Goal: Information Seeking & Learning: Learn about a topic

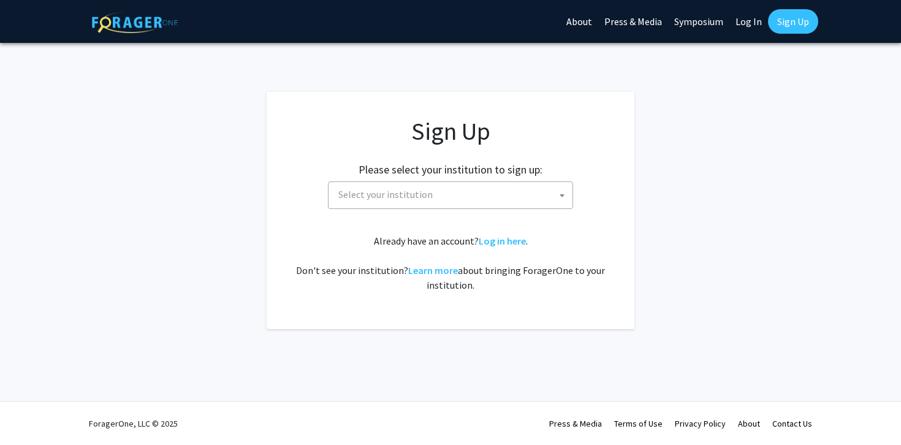
click at [379, 192] on span "Select your institution" at bounding box center [385, 194] width 94 height 12
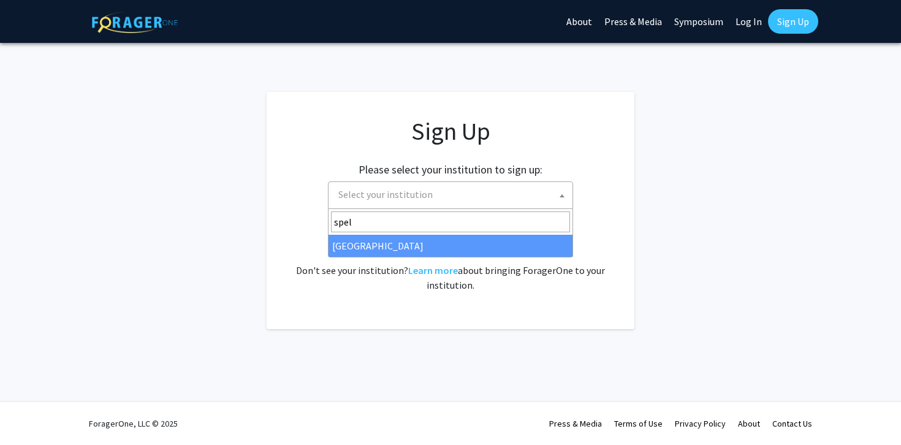
type input "spel"
select select "4"
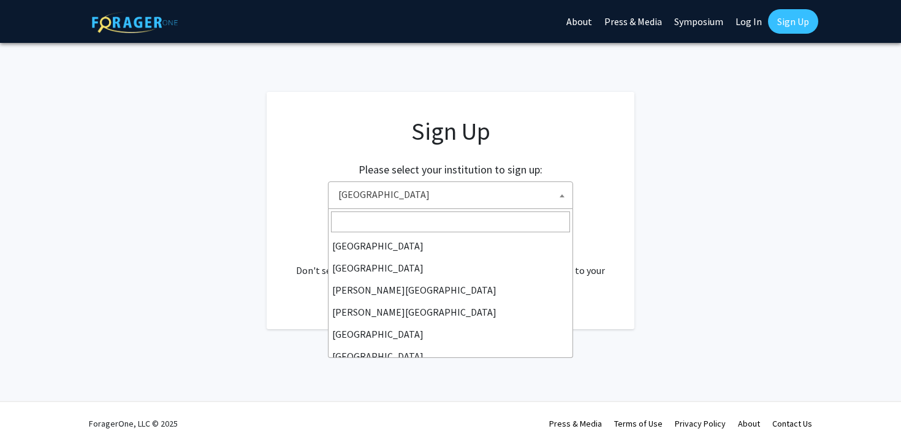
scroll to position [331, 0]
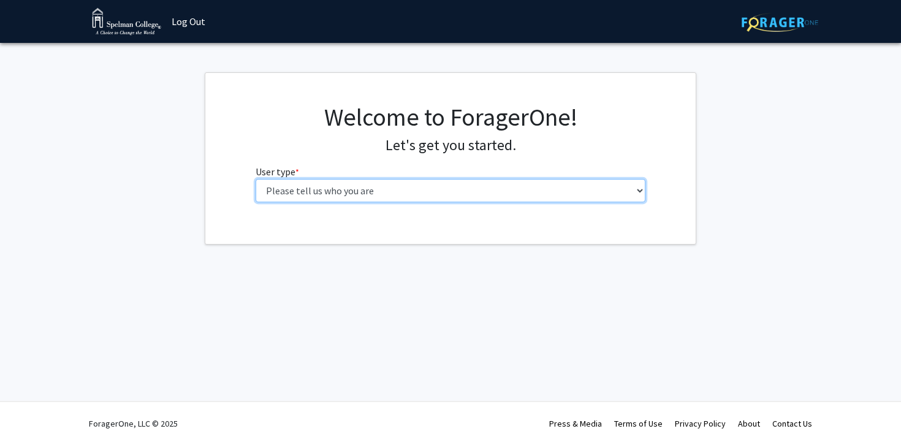
click at [489, 186] on select "Please tell us who you are Undergraduate Student Master's Student Doctoral Cand…" at bounding box center [451, 190] width 390 height 23
click at [538, 194] on select "Please tell us who you are Undergraduate Student Master's Student Doctoral Cand…" at bounding box center [451, 190] width 390 height 23
select select "1: undergrad"
click at [256, 179] on select "Please tell us who you are Undergraduate Student Master's Student Doctoral Cand…" at bounding box center [451, 190] width 390 height 23
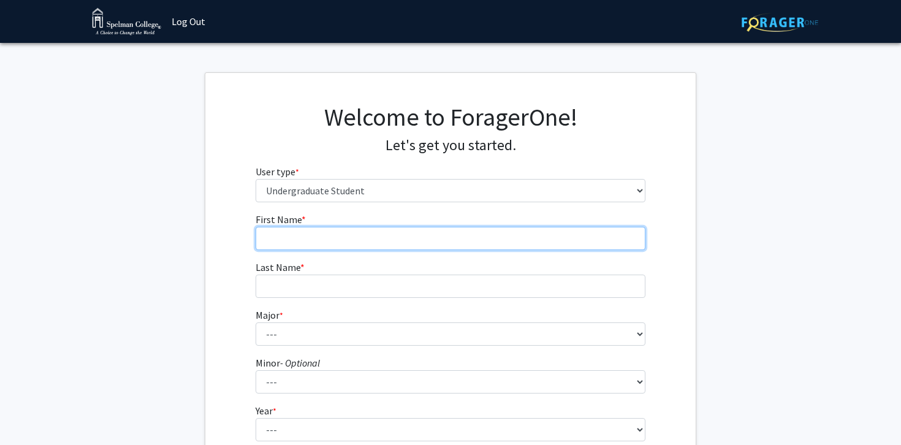
click at [439, 241] on input "First Name * required" at bounding box center [451, 238] width 390 height 23
type input "[PERSON_NAME]"
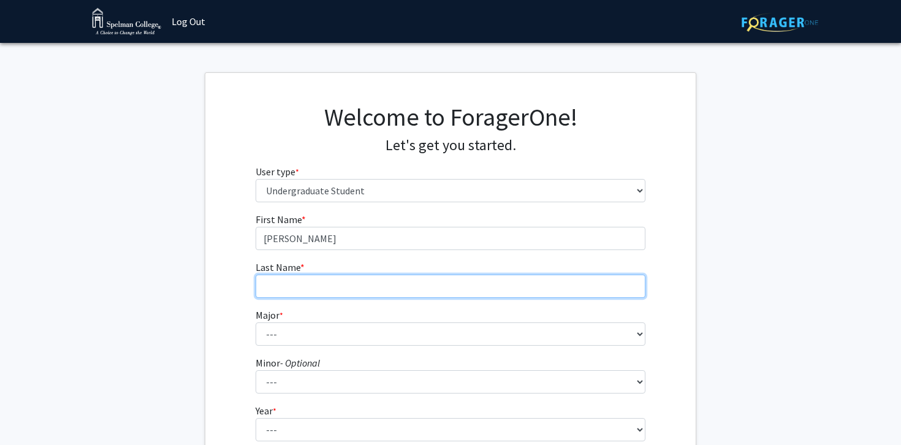
click at [429, 281] on input "Last Name * required" at bounding box center [451, 286] width 390 height 23
type input "[PERSON_NAME]"
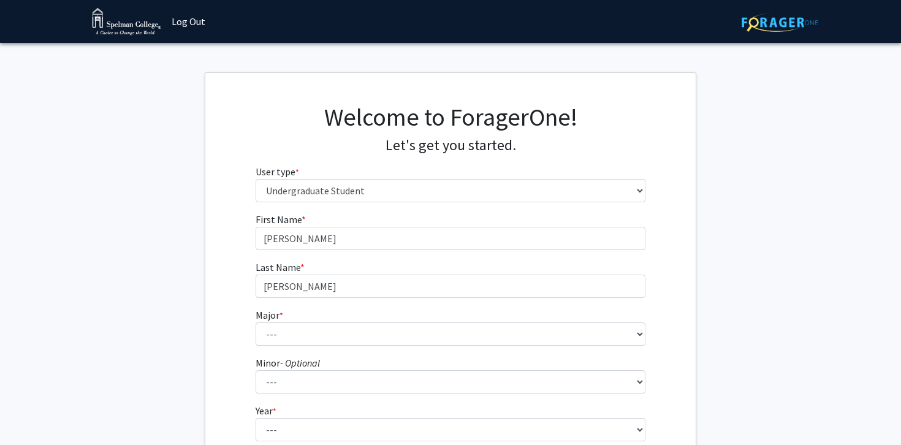
click at [420, 322] on fg-select "Major * required --- Art Art History Biochemistry Biology Chemistry Comparative…" at bounding box center [451, 327] width 390 height 38
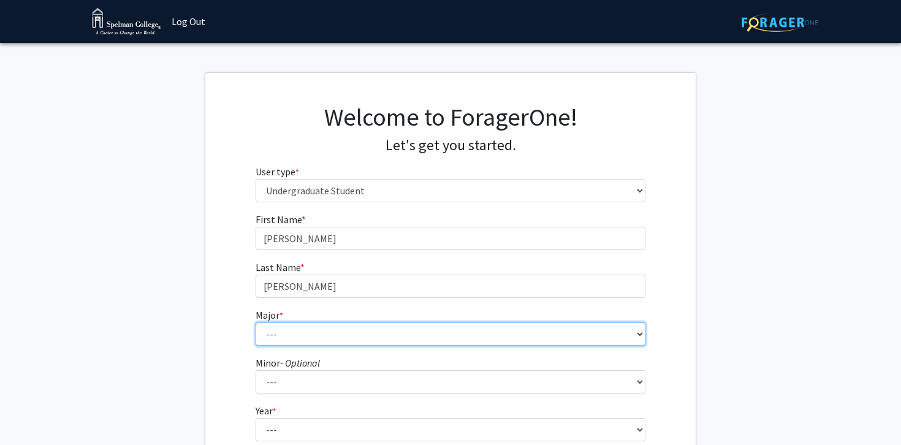
click at [420, 330] on select "--- Art Art History Biochemistry Biology Chemistry Comparative Women’s Studies …" at bounding box center [451, 333] width 390 height 23
select select "29: 275"
click at [256, 322] on select "--- Art Art History Biochemistry Biology Chemistry Comparative Women’s Studies …" at bounding box center [451, 333] width 390 height 23
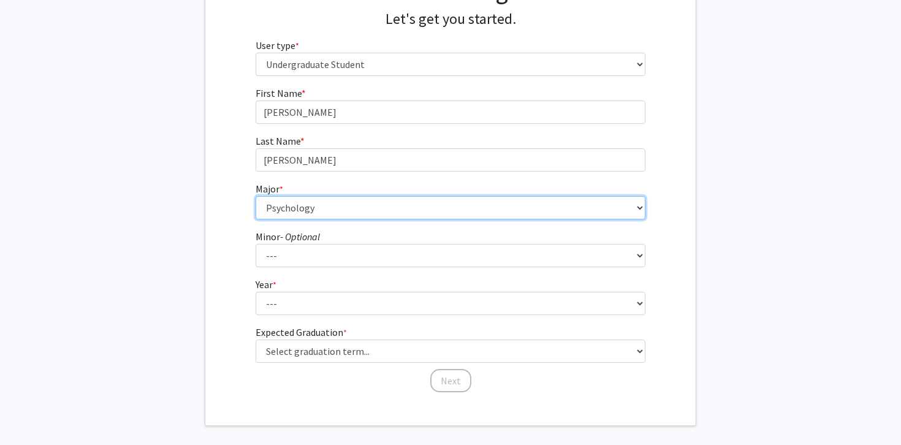
scroll to position [151, 0]
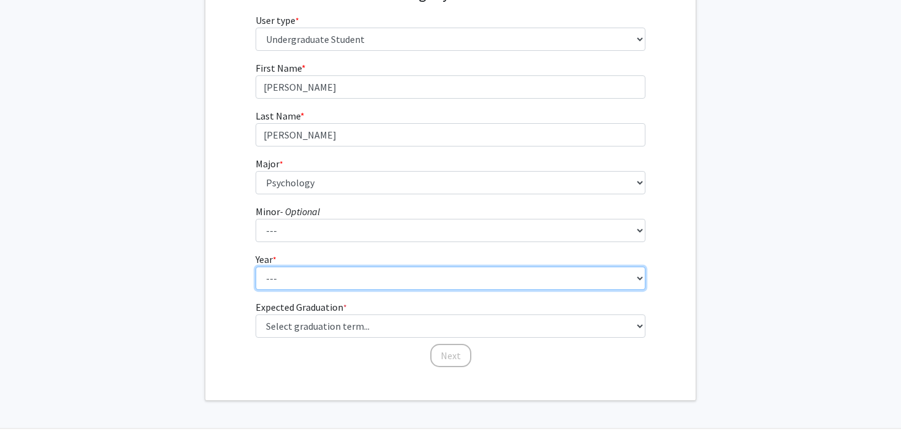
click at [341, 276] on select "--- First-year Sophomore Junior Senior Postbaccalaureate Certificate" at bounding box center [451, 278] width 390 height 23
select select "2: sophomore"
click at [256, 267] on select "--- First-year Sophomore Junior Senior Postbaccalaureate Certificate" at bounding box center [451, 278] width 390 height 23
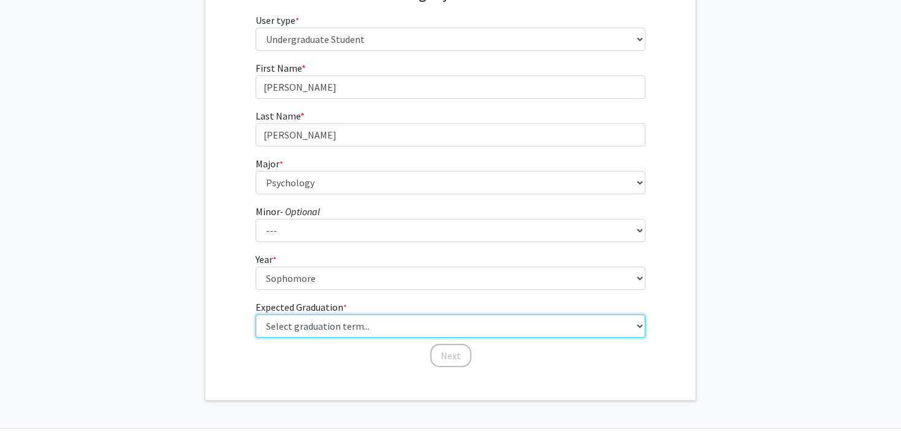
click at [423, 330] on select "Select graduation term... Spring 2025 Summer 2025 Fall 2025 Winter 2025 Spring …" at bounding box center [451, 325] width 390 height 23
select select "13: spring_2028"
click at [256, 314] on select "Select graduation term... Spring 2025 Summer 2025 Fall 2025 Winter 2025 Spring …" at bounding box center [451, 325] width 390 height 23
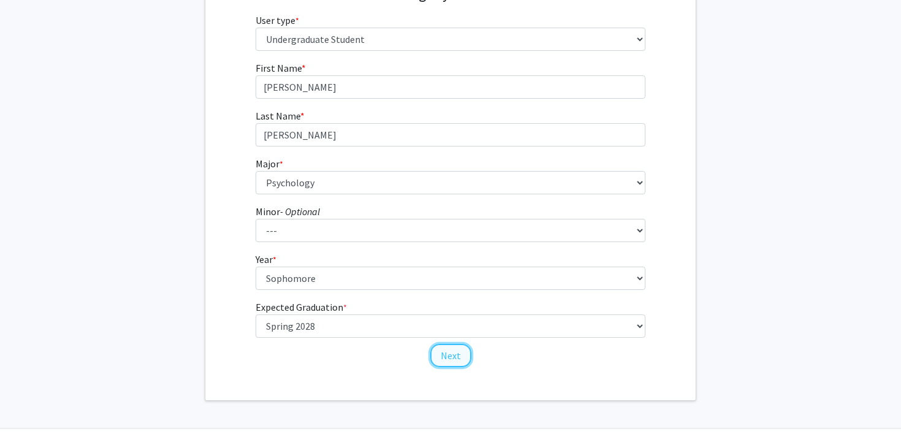
click at [446, 355] on button "Next" at bounding box center [450, 355] width 41 height 23
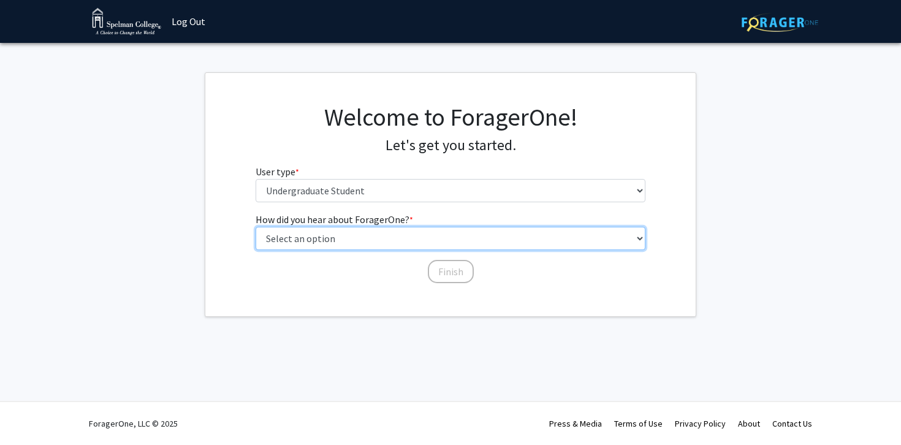
click at [398, 241] on select "Select an option Peer/student recommendation Faculty/staff recommendation Unive…" at bounding box center [451, 238] width 390 height 23
select select "3: university_website"
click at [256, 227] on select "Select an option Peer/student recommendation Faculty/staff recommendation Unive…" at bounding box center [451, 238] width 390 height 23
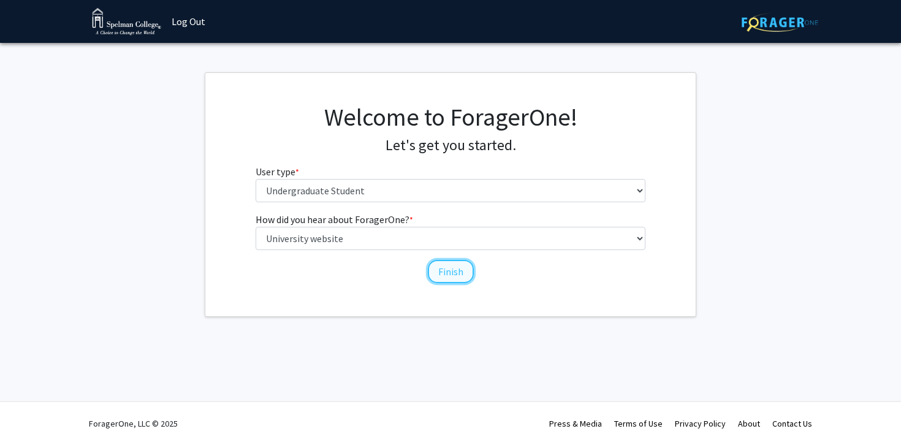
click at [440, 274] on button "Finish" at bounding box center [451, 271] width 46 height 23
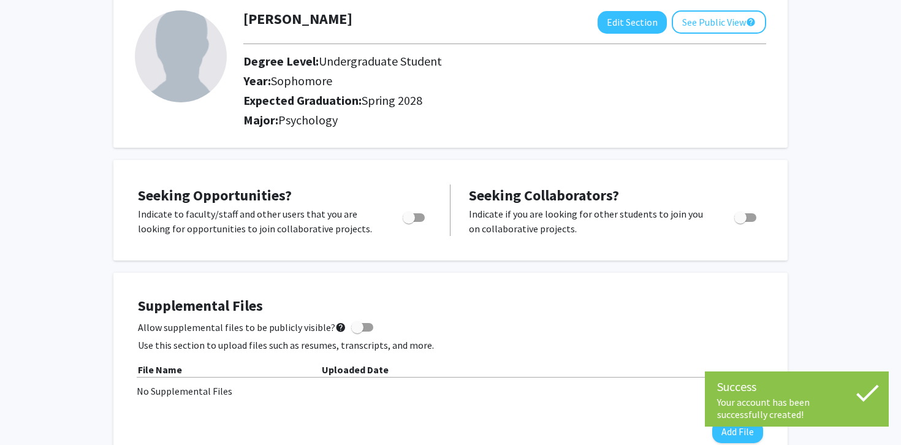
scroll to position [76, 0]
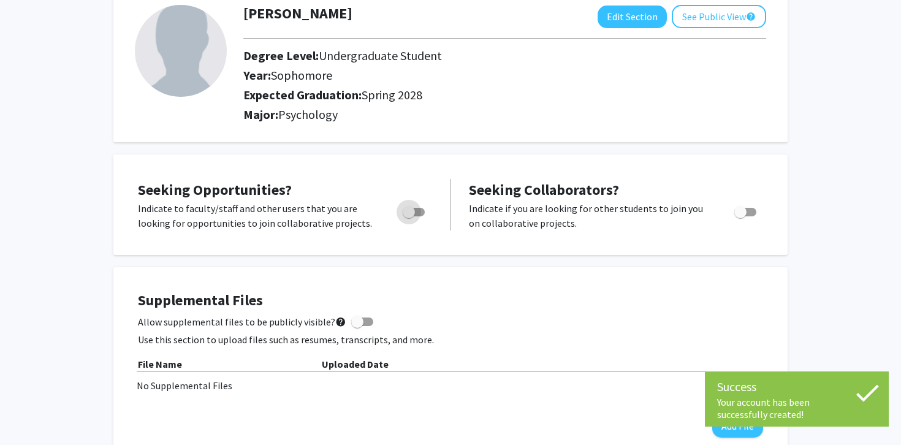
click at [418, 210] on span "Toggle" at bounding box center [414, 212] width 22 height 9
click at [409, 216] on input "Are you actively seeking opportunities?" at bounding box center [408, 216] width 1 height 1
checkbox input "true"
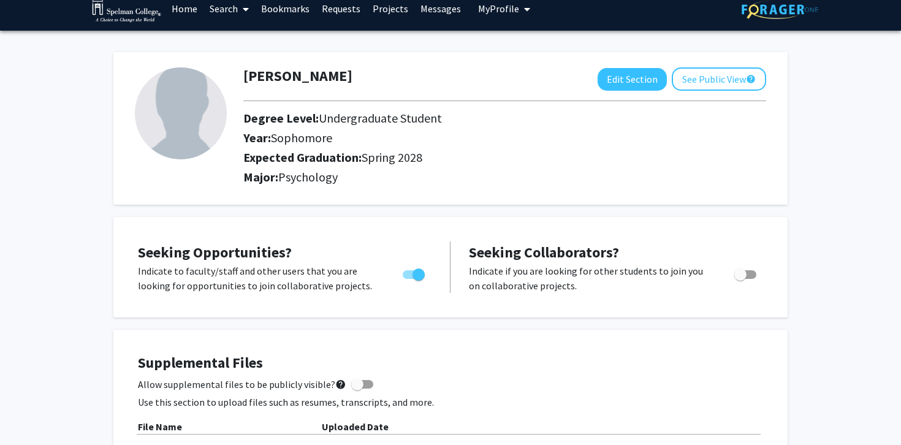
scroll to position [0, 0]
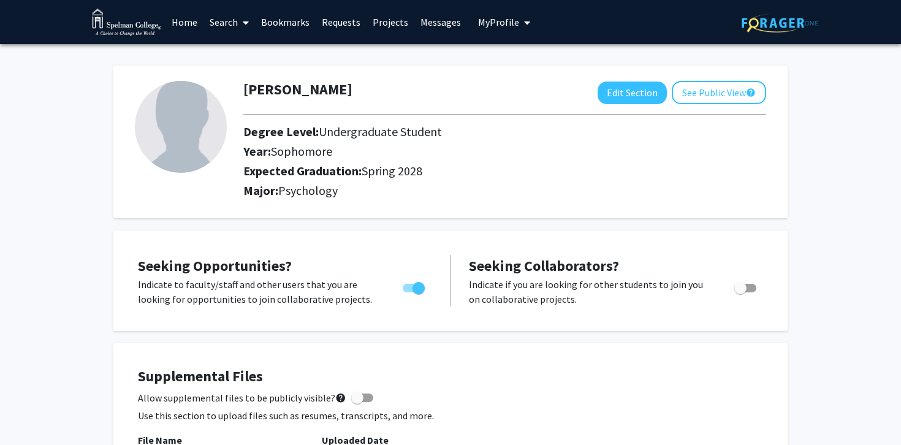
click at [379, 20] on link "Projects" at bounding box center [390, 22] width 48 height 43
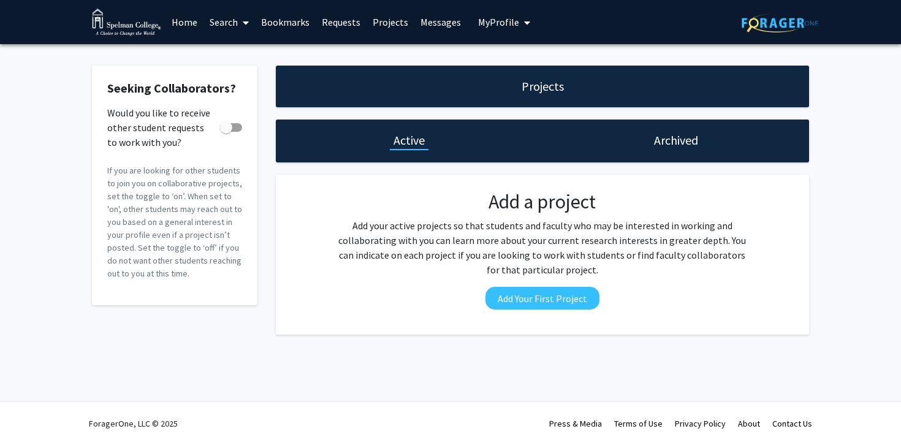
click at [221, 25] on link "Search" at bounding box center [228, 22] width 51 height 43
click at [241, 48] on span "Faculty/Staff" at bounding box center [248, 56] width 90 height 25
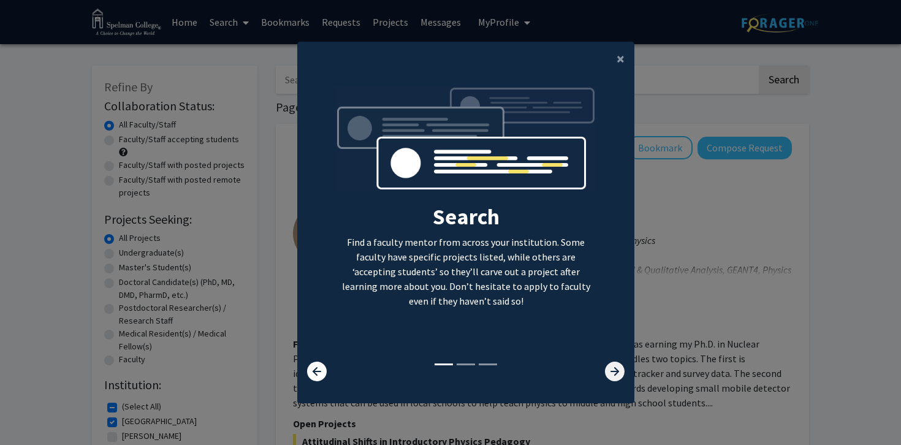
click at [615, 366] on icon at bounding box center [615, 372] width 20 height 20
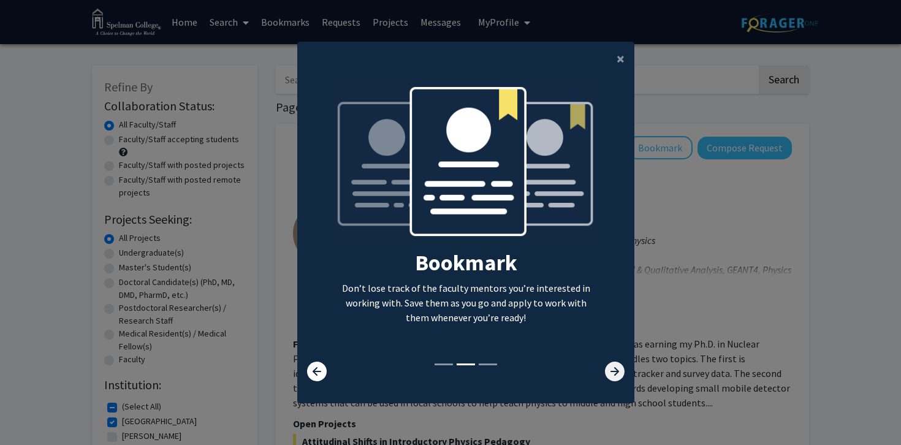
click at [615, 366] on icon at bounding box center [615, 372] width 20 height 20
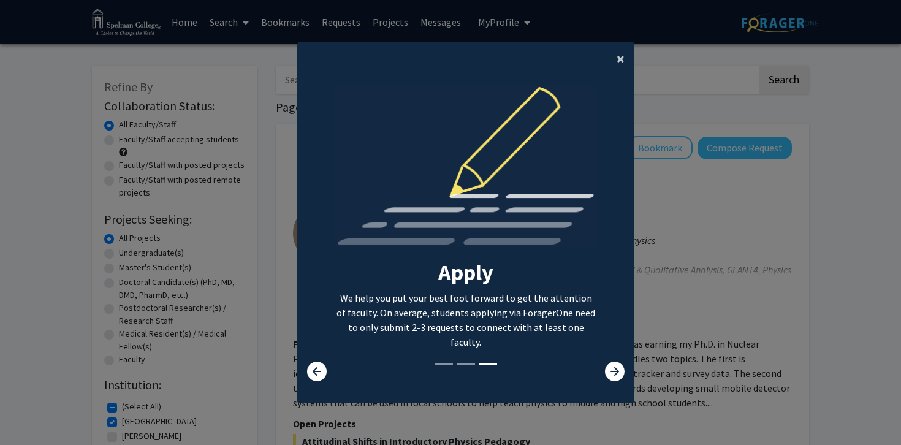
click at [618, 59] on span "×" at bounding box center [620, 58] width 8 height 19
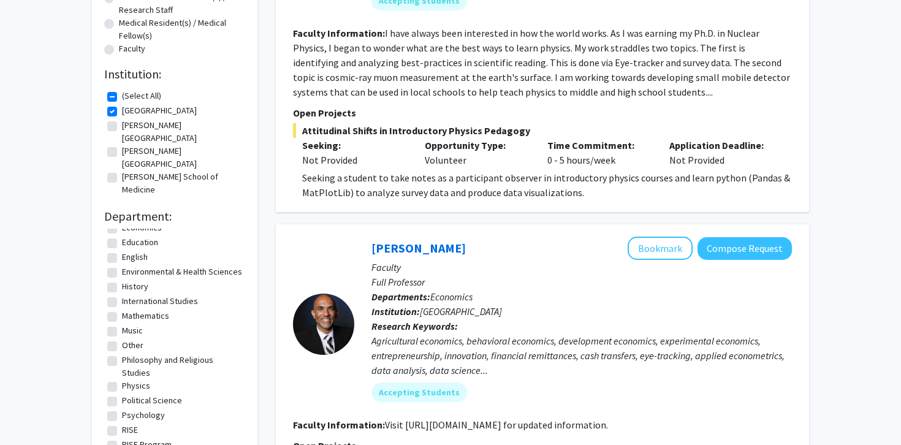
scroll to position [157, 0]
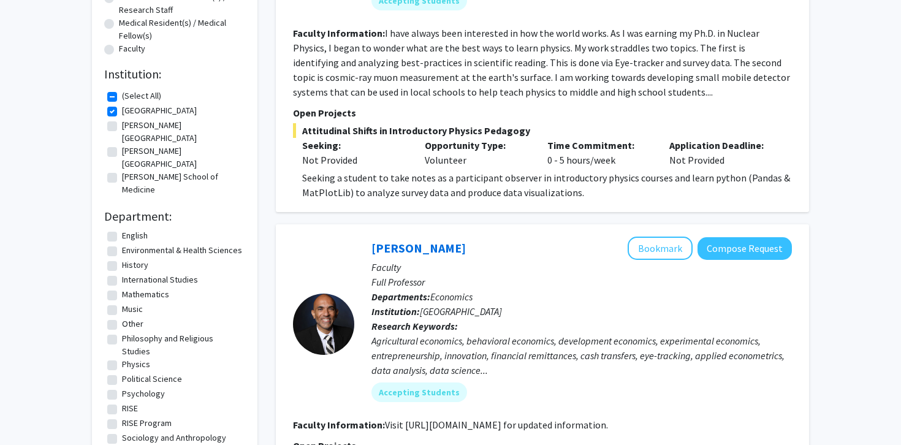
click at [147, 387] on label "Psychology" at bounding box center [143, 393] width 43 height 13
click at [130, 387] on input "Psychology" at bounding box center [126, 391] width 8 height 8
checkbox input "true"
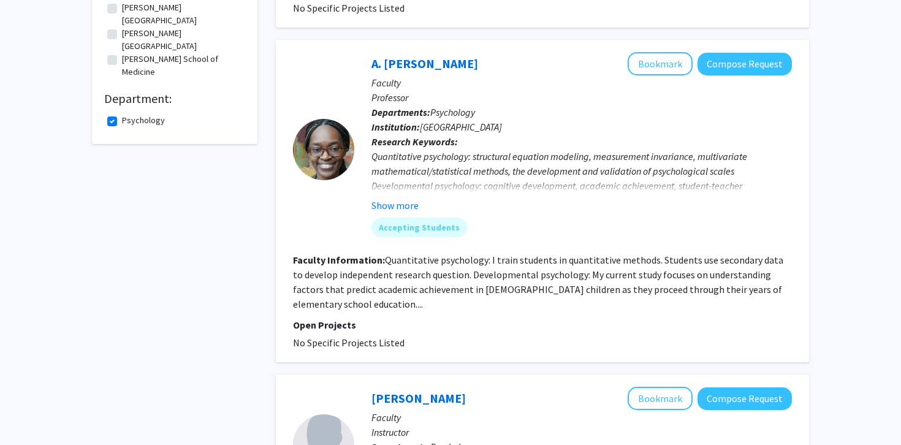
scroll to position [423, 0]
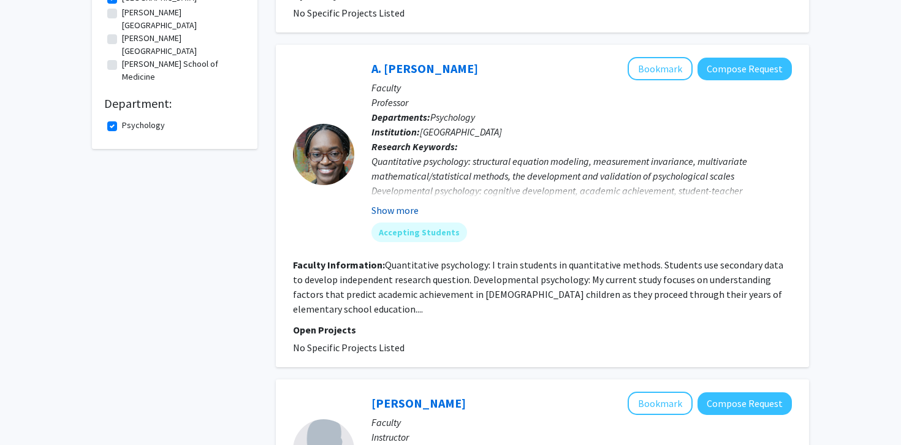
click at [385, 203] on button "Show more" at bounding box center [394, 210] width 47 height 15
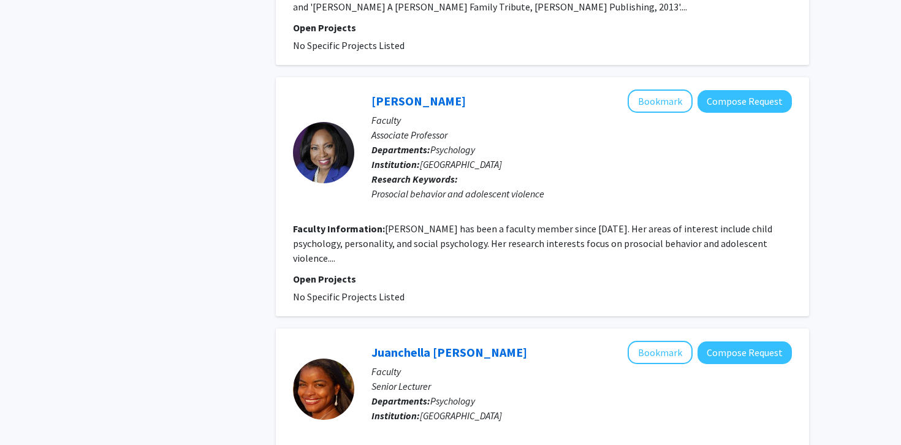
scroll to position [1313, 0]
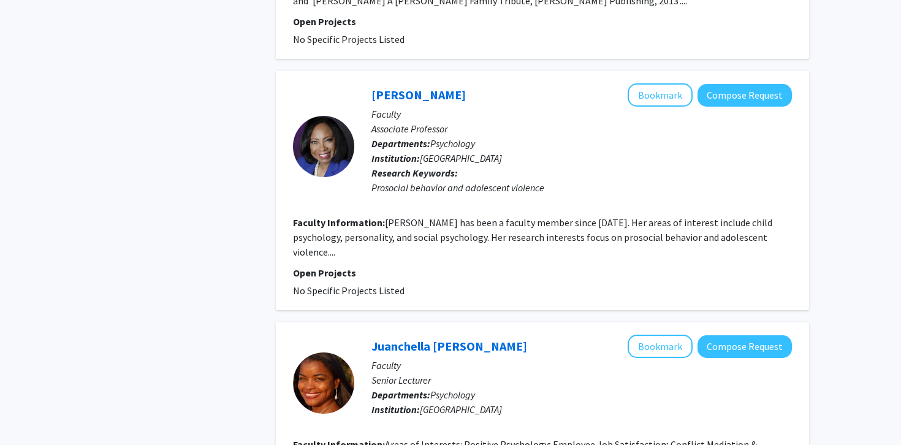
click at [329, 224] on fg-read-more "[PERSON_NAME] has been a faculty member since [DATE]. Her areas of interest inc…" at bounding box center [532, 237] width 479 height 42
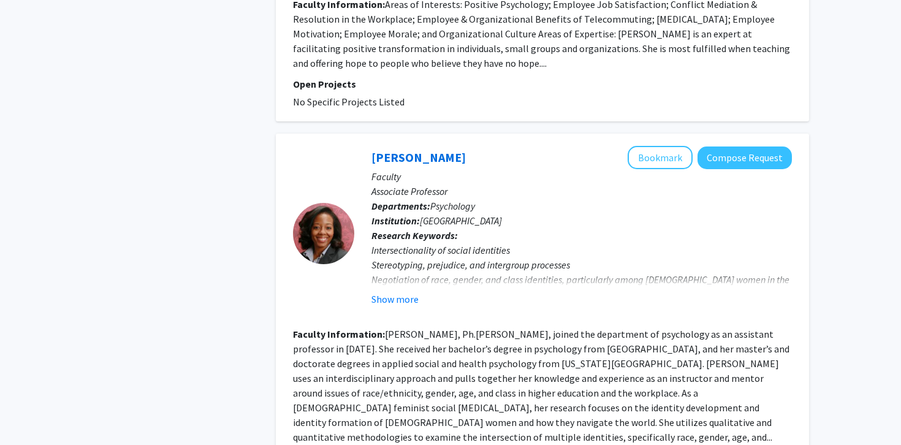
scroll to position [1764, 0]
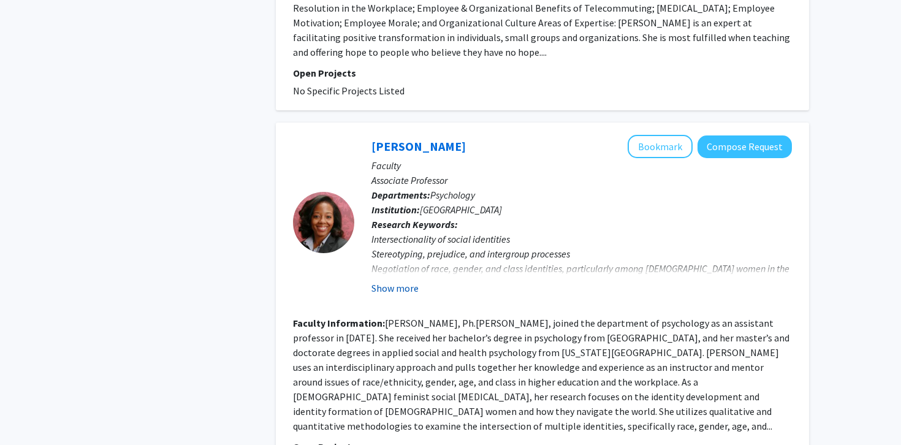
click at [410, 281] on button "Show more" at bounding box center [394, 288] width 47 height 15
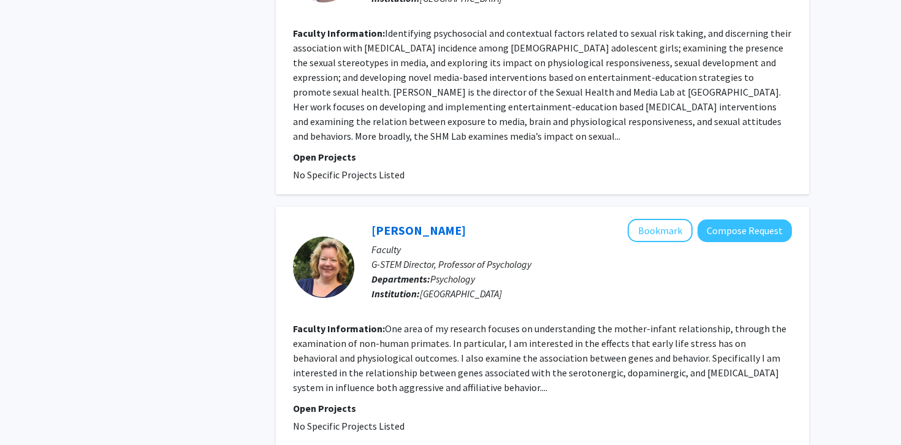
scroll to position [2397, 0]
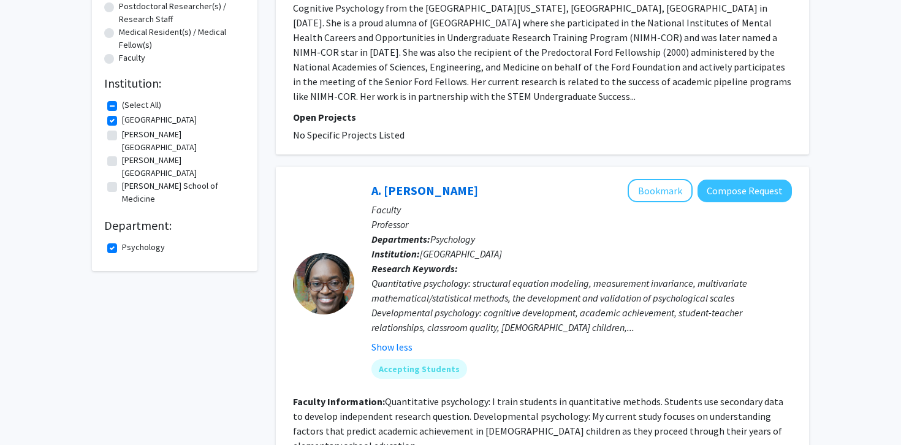
scroll to position [302, 0]
click at [661, 178] on button "Bookmark" at bounding box center [660, 189] width 65 height 23
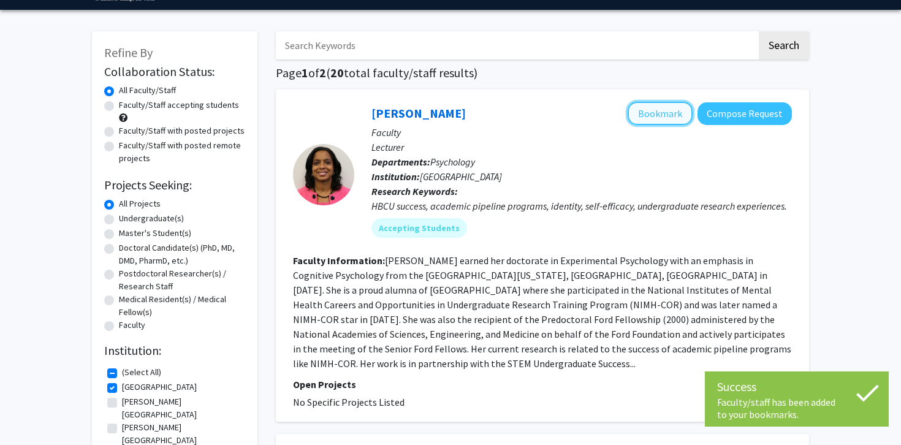
click at [636, 110] on button "Bookmark" at bounding box center [660, 113] width 65 height 23
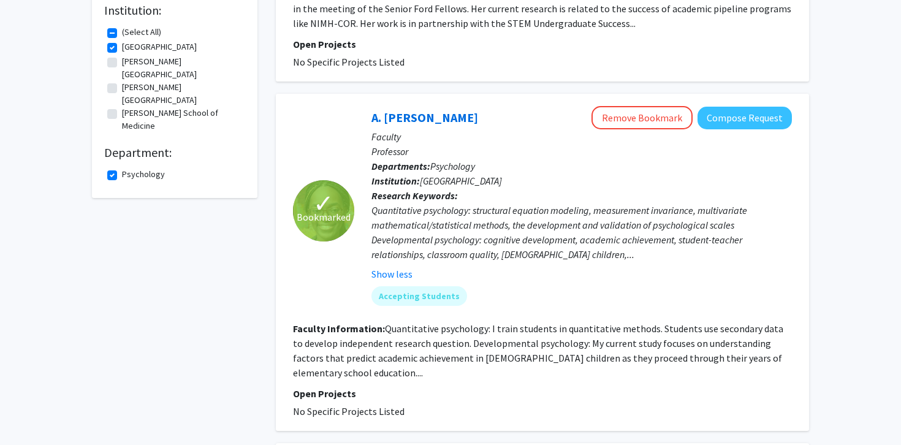
scroll to position [373, 0]
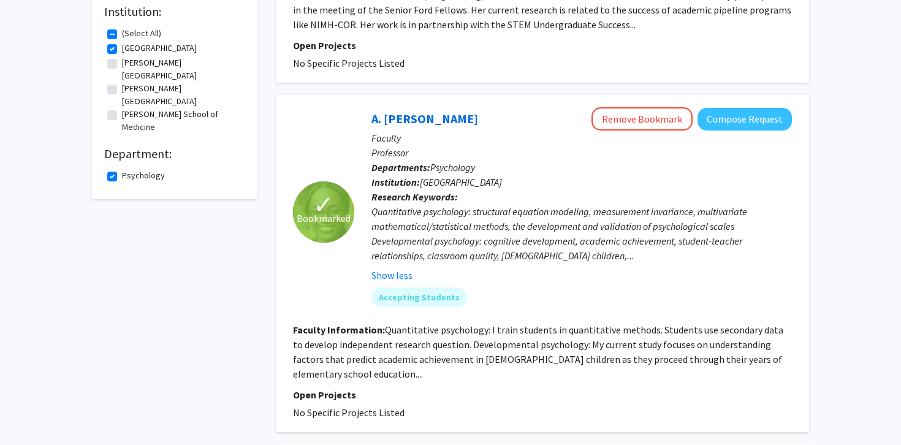
click at [116, 169] on fg-checkbox "Psychology Psychology" at bounding box center [174, 176] width 135 height 15
click at [122, 169] on label "Psychology" at bounding box center [143, 175] width 43 height 13
click at [122, 169] on input "Psychology" at bounding box center [126, 173] width 8 height 8
checkbox input "false"
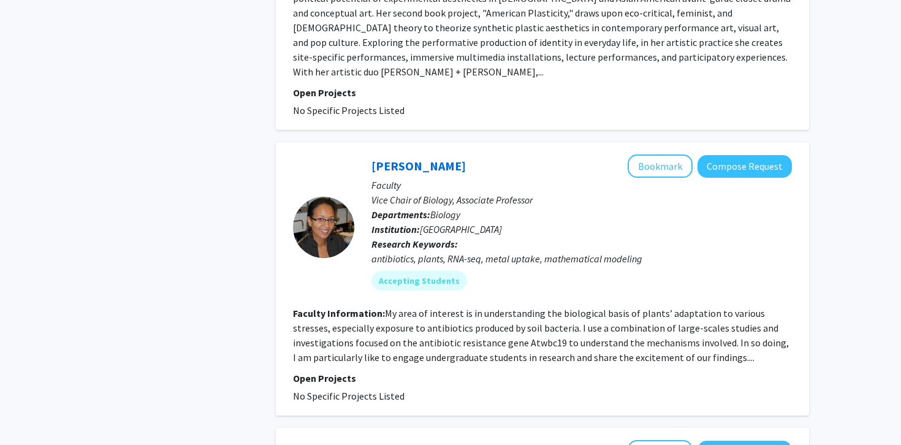
scroll to position [3511, 0]
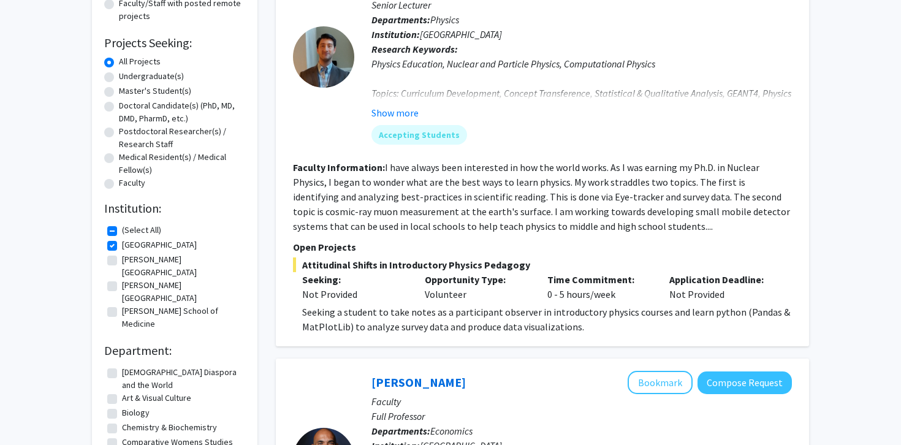
scroll to position [176, 0]
click at [122, 257] on label "[PERSON_NAME][GEOGRAPHIC_DATA]" at bounding box center [182, 267] width 120 height 26
click at [122, 257] on input "[PERSON_NAME][GEOGRAPHIC_DATA]" at bounding box center [126, 258] width 8 height 8
checkbox input "true"
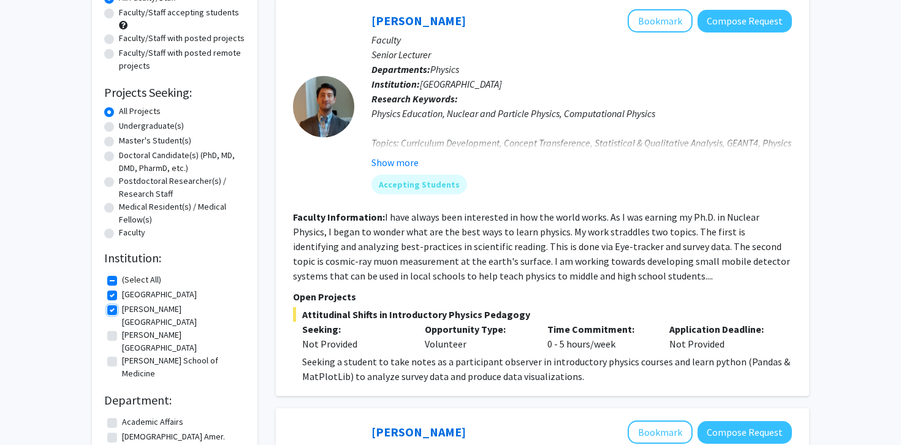
scroll to position [126, 0]
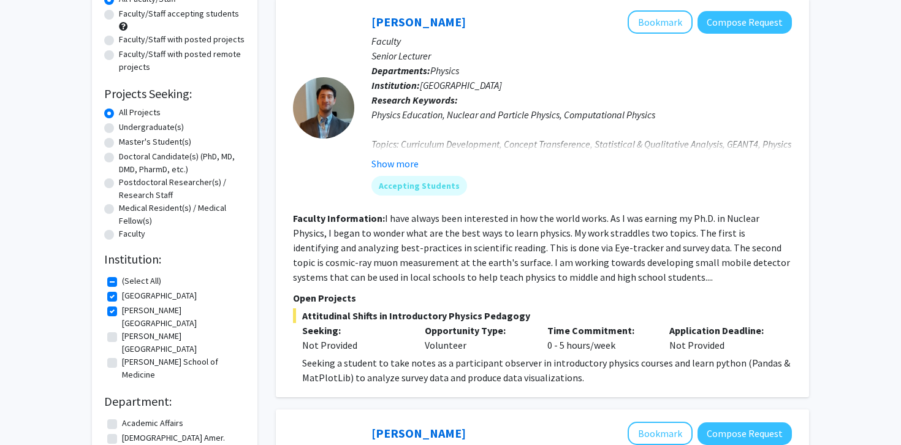
click at [122, 330] on label "[PERSON_NAME][GEOGRAPHIC_DATA]" at bounding box center [182, 343] width 120 height 26
click at [122, 330] on input "[PERSON_NAME][GEOGRAPHIC_DATA]" at bounding box center [126, 334] width 8 height 8
checkbox input "true"
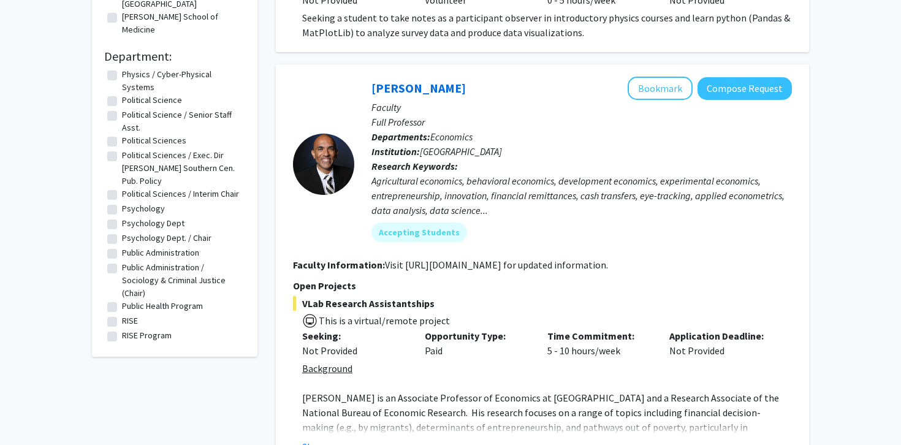
scroll to position [2620, 0]
click at [122, 204] on label "Psychology" at bounding box center [143, 210] width 43 height 13
click at [122, 204] on input "Psychology" at bounding box center [126, 208] width 8 height 8
checkbox input "true"
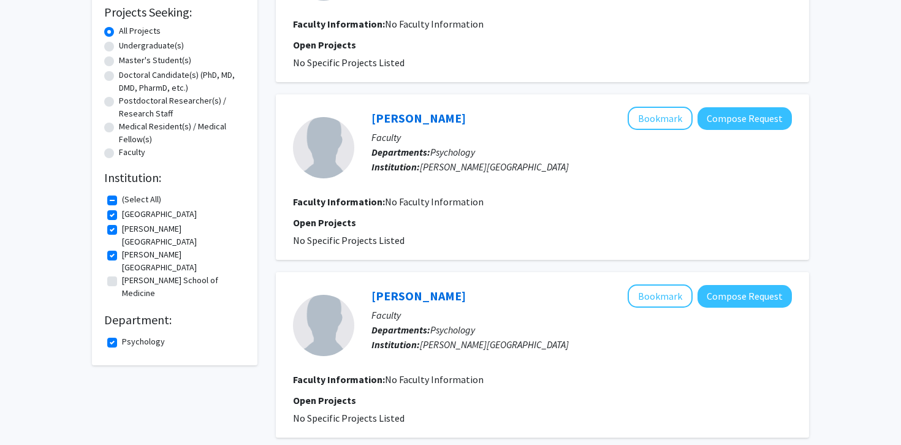
scroll to position [226, 0]
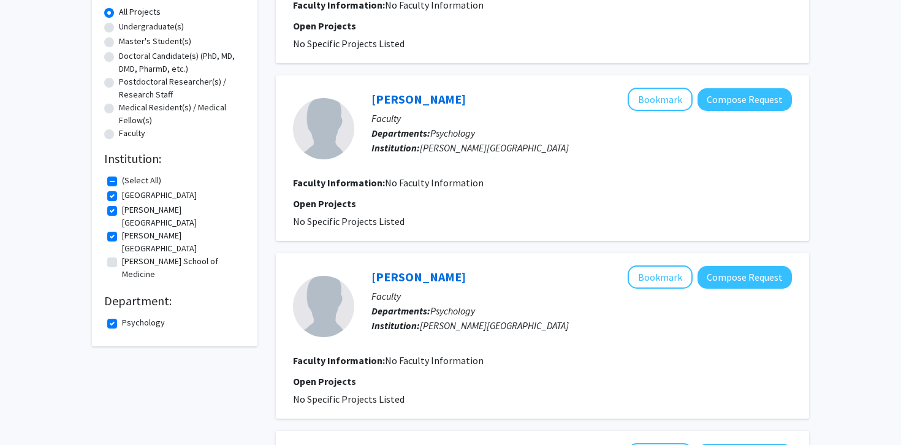
click at [122, 210] on label "[PERSON_NAME][GEOGRAPHIC_DATA]" at bounding box center [182, 216] width 120 height 26
click at [122, 210] on input "[PERSON_NAME][GEOGRAPHIC_DATA]" at bounding box center [126, 207] width 8 height 8
checkbox input "false"
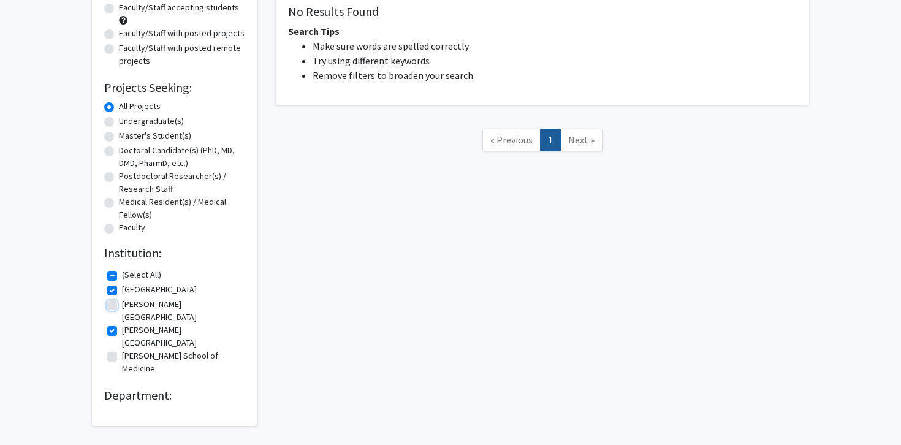
scroll to position [132, 0]
click at [122, 323] on label "[PERSON_NAME][GEOGRAPHIC_DATA]" at bounding box center [182, 336] width 120 height 26
click at [122, 323] on input "[PERSON_NAME][GEOGRAPHIC_DATA]" at bounding box center [126, 327] width 8 height 8
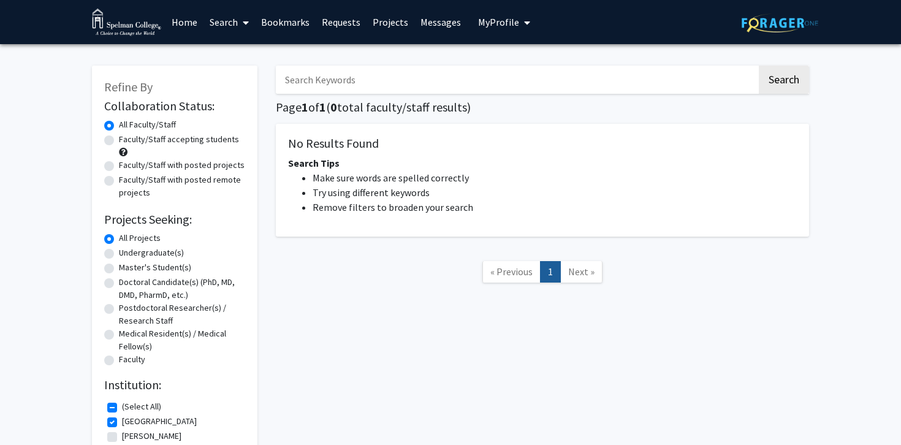
checkbox input "true"
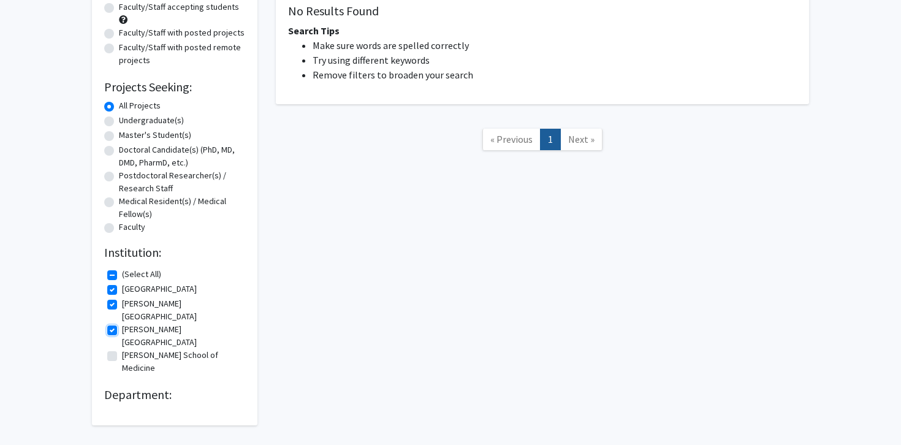
checkbox input "true"
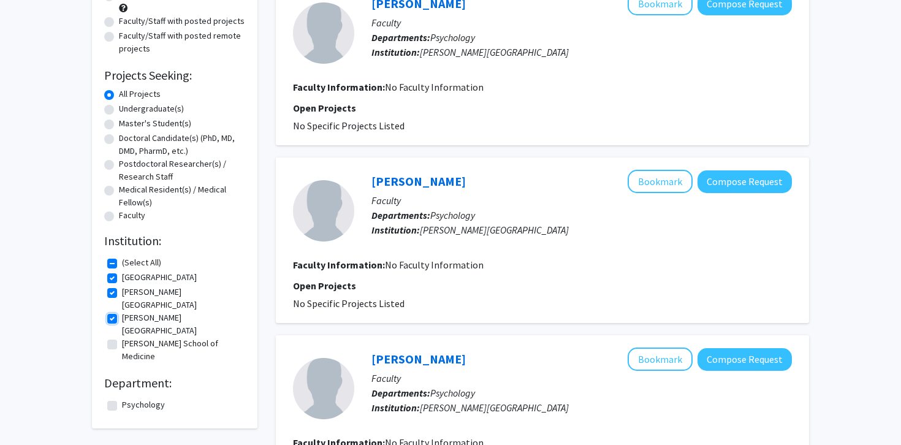
checkbox input "false"
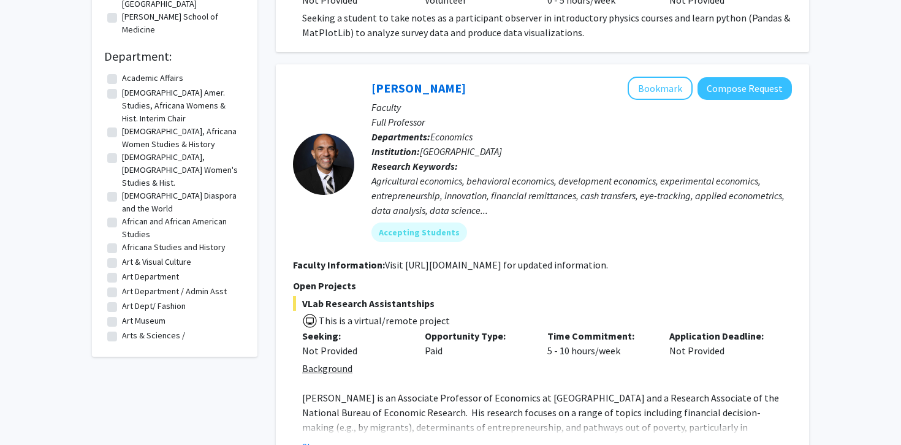
checkbox input "false"
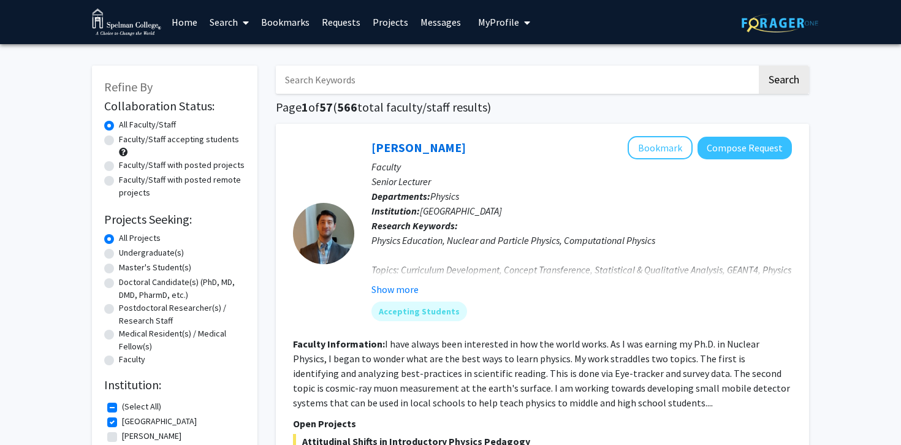
checkbox input "false"
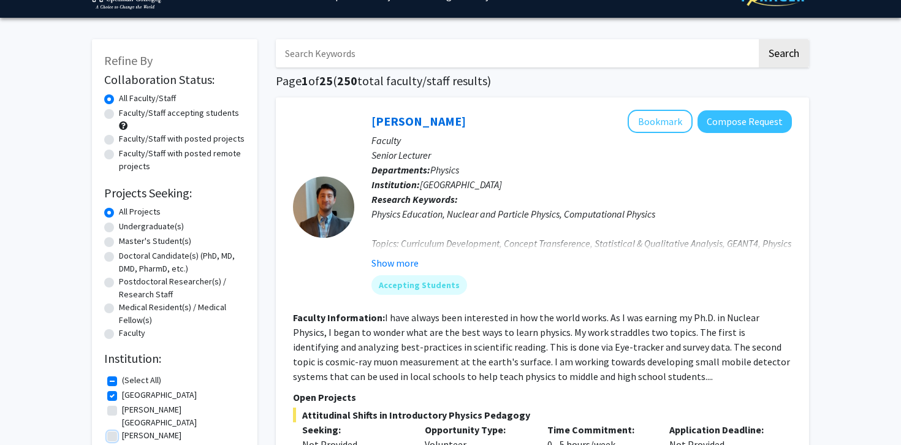
scroll to position [28, 0]
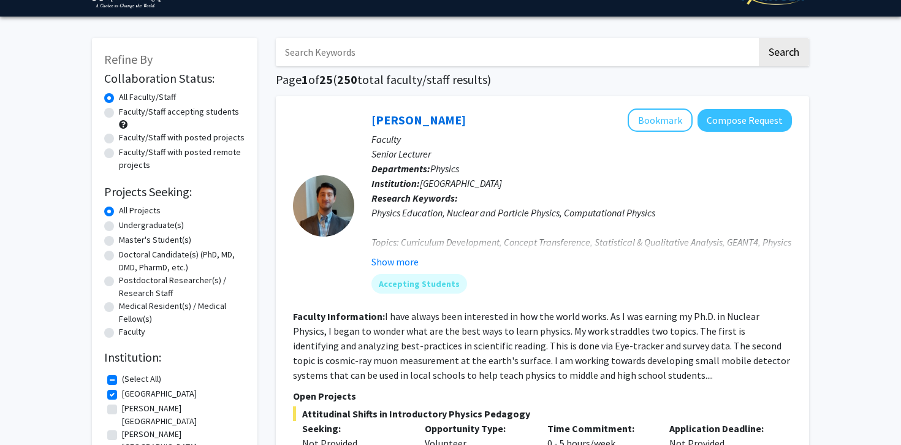
click at [119, 140] on label "Faculty/Staff with posted projects" at bounding box center [182, 137] width 126 height 13
click at [119, 139] on input "Faculty/Staff with posted projects" at bounding box center [123, 135] width 8 height 8
radio input "true"
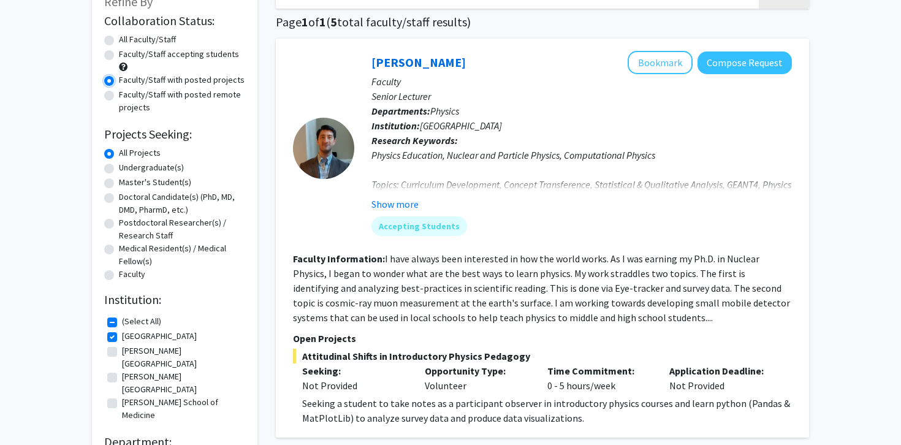
scroll to position [85, 0]
click at [119, 59] on label "Faculty/Staff accepting students" at bounding box center [179, 54] width 120 height 13
click at [119, 56] on input "Faculty/Staff accepting students" at bounding box center [123, 52] width 8 height 8
radio input "true"
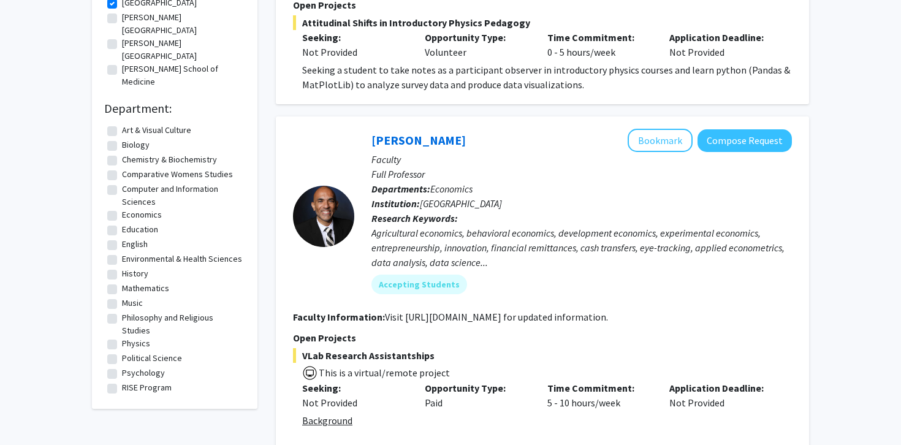
scroll to position [43, 0]
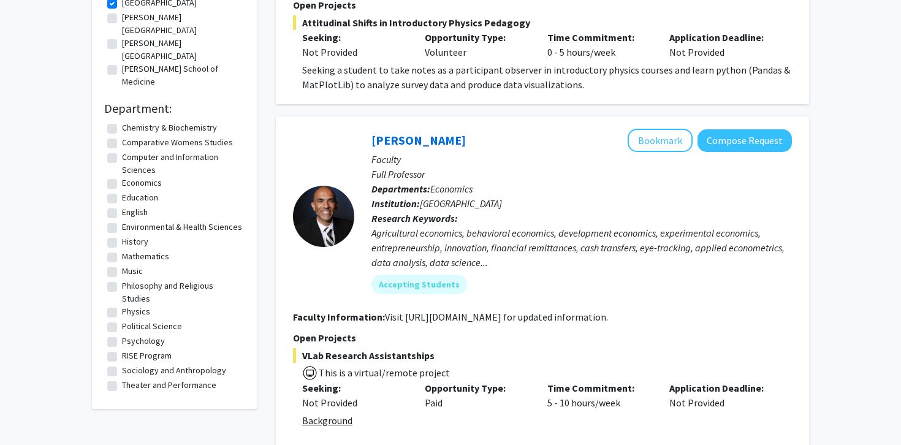
click at [122, 349] on label "RISE Program" at bounding box center [147, 355] width 50 height 13
click at [122, 349] on input "RISE Program" at bounding box center [126, 353] width 8 height 8
checkbox input "true"
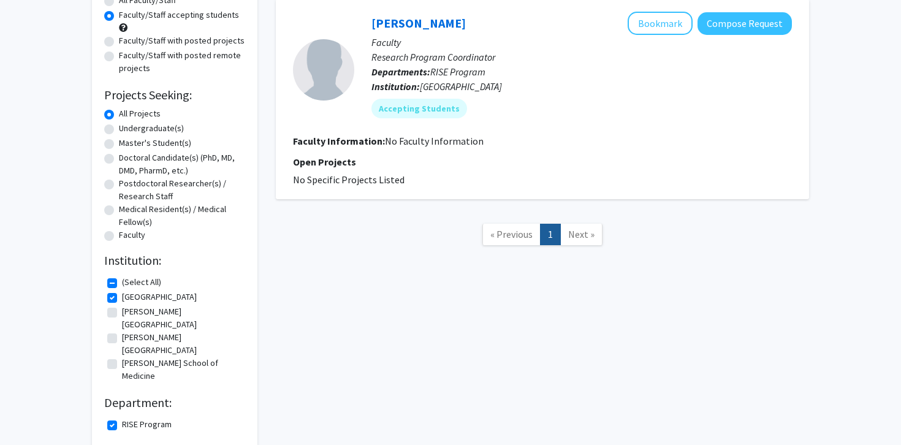
scroll to position [159, 0]
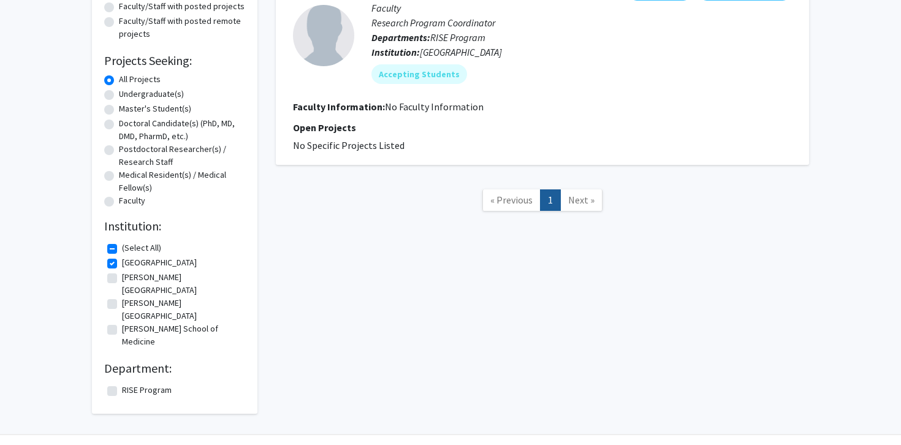
checkbox input "false"
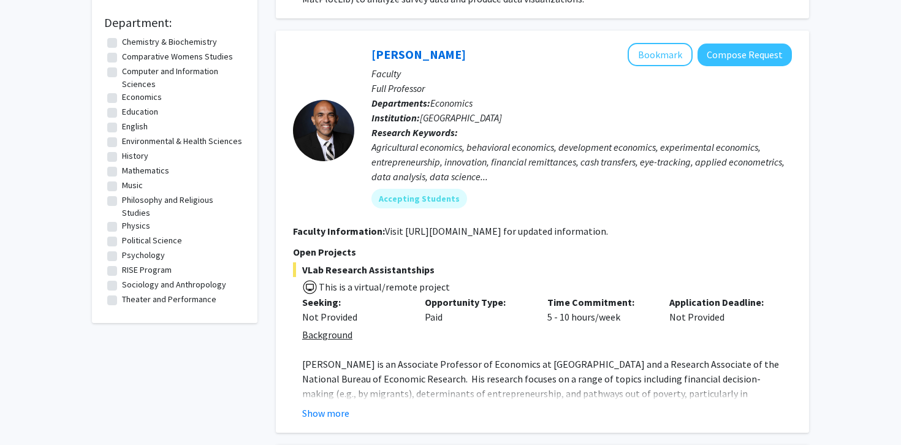
scroll to position [512, 0]
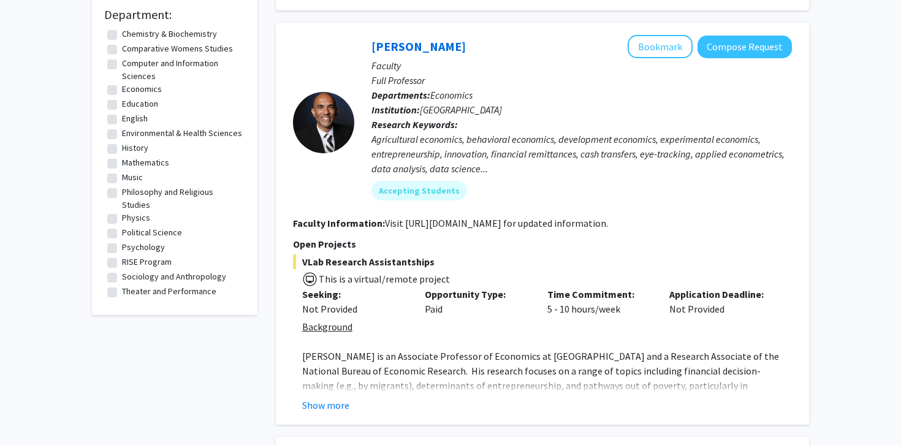
click at [122, 241] on label "Psychology" at bounding box center [143, 247] width 43 height 13
click at [122, 241] on input "Psychology" at bounding box center [126, 245] width 8 height 8
checkbox input "true"
